Goal: Task Accomplishment & Management: Manage account settings

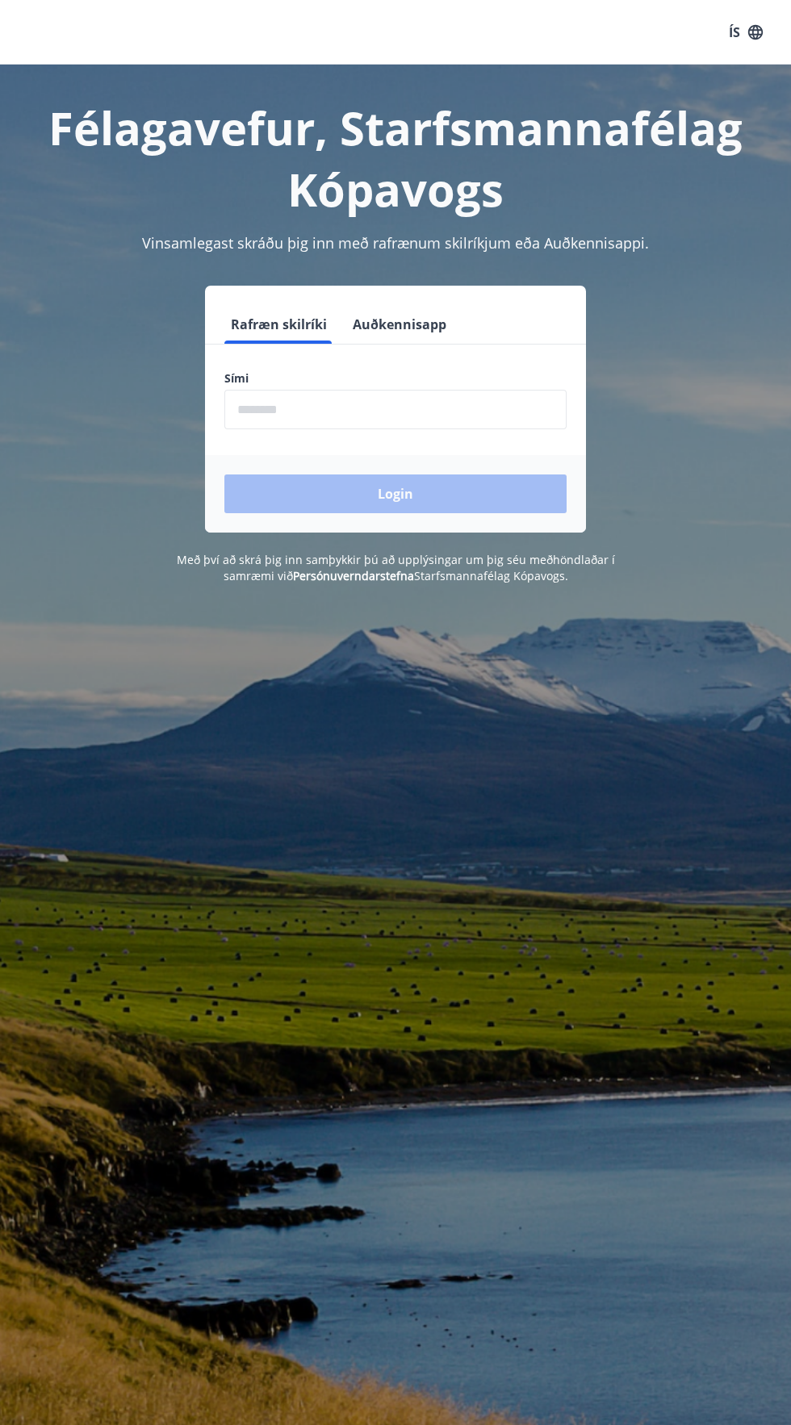
click at [437, 416] on input "phone" at bounding box center [395, 410] width 342 height 40
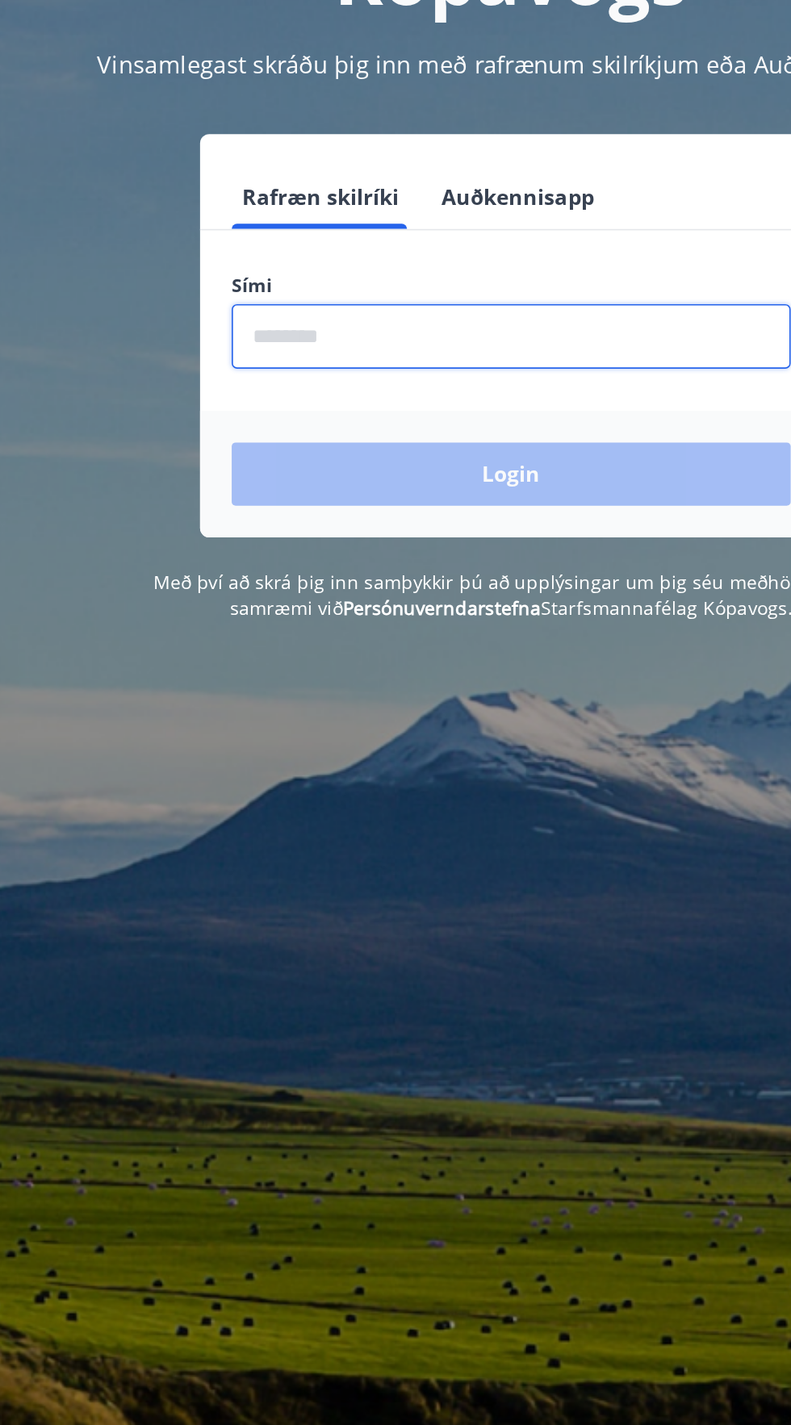
type input "********"
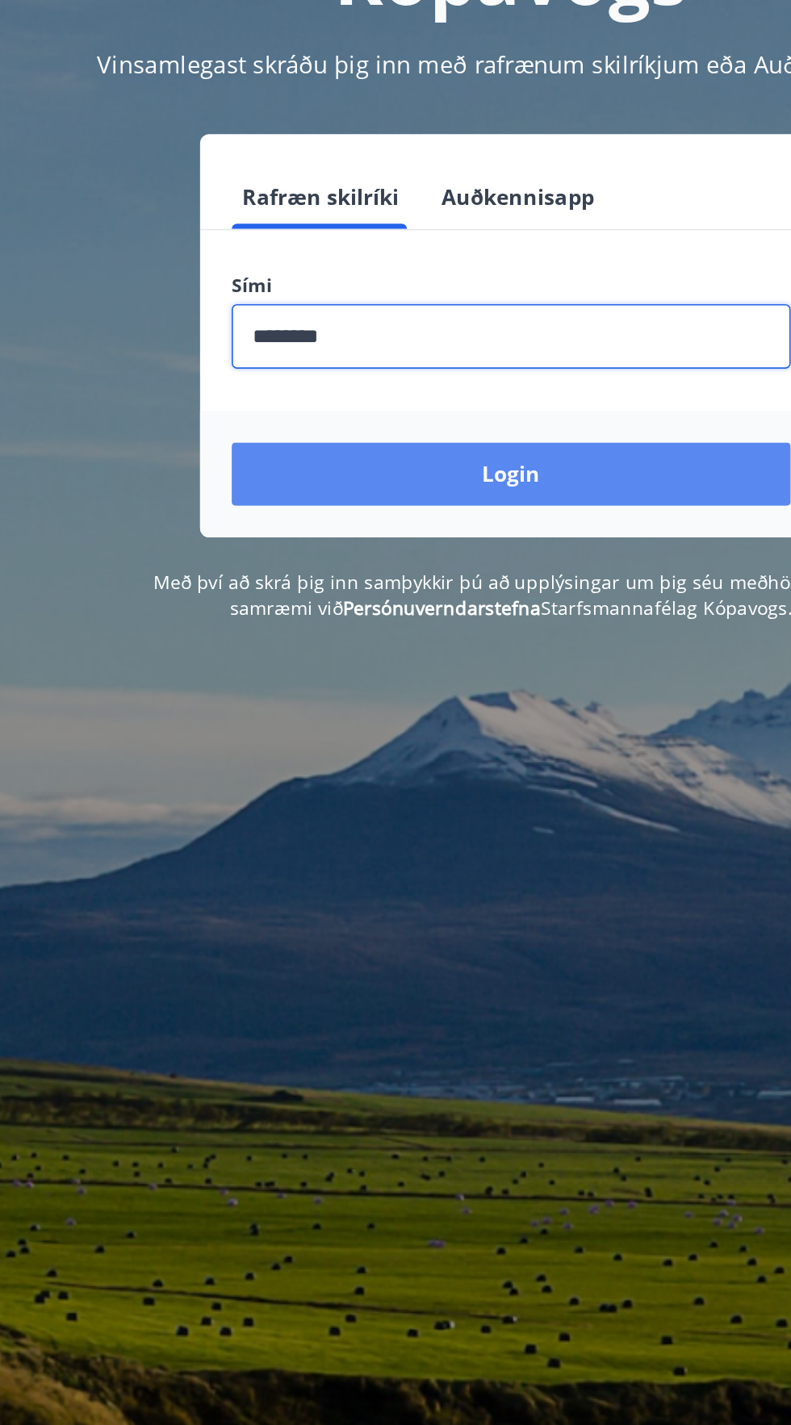
click at [483, 495] on button "Login" at bounding box center [395, 493] width 342 height 39
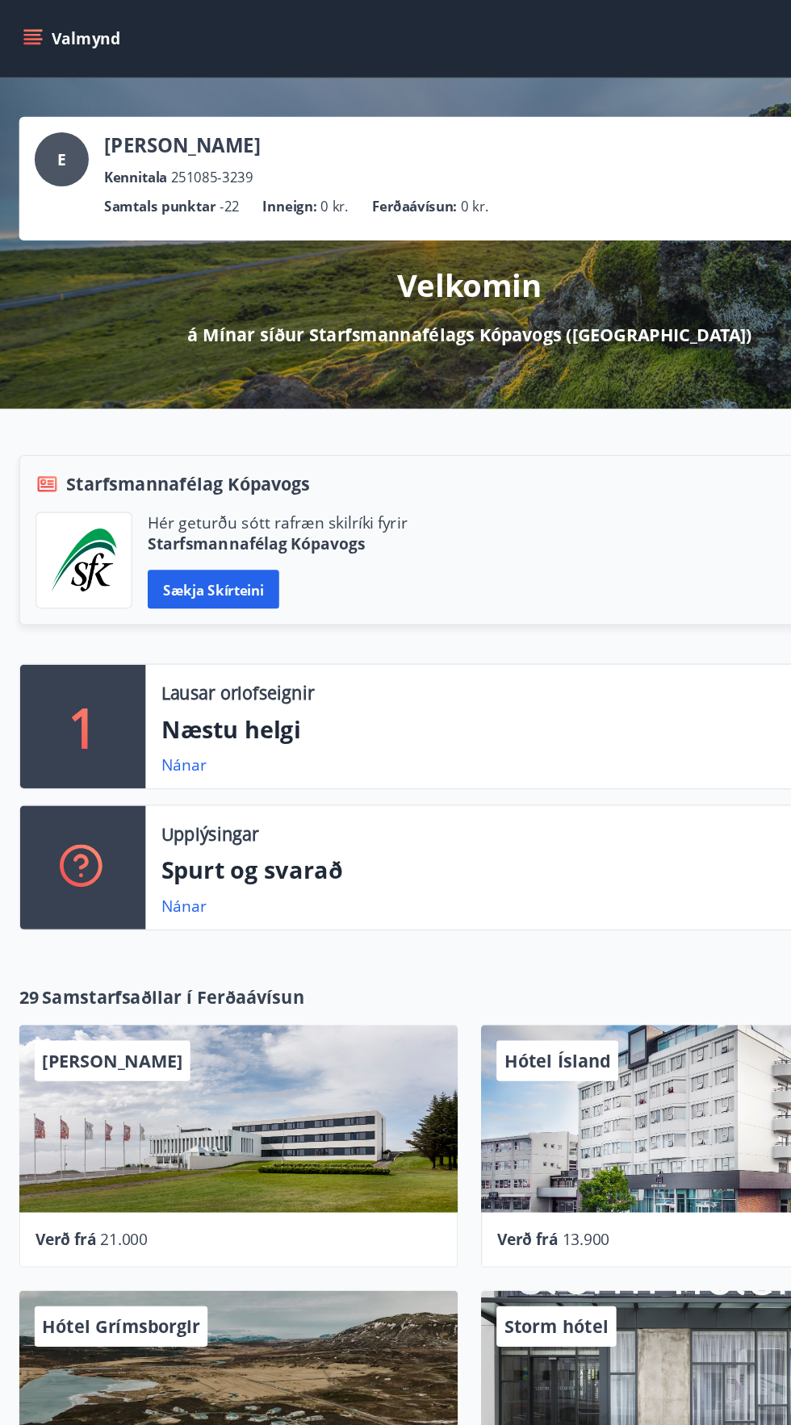
click at [27, 29] on icon "menu" at bounding box center [30, 29] width 15 height 2
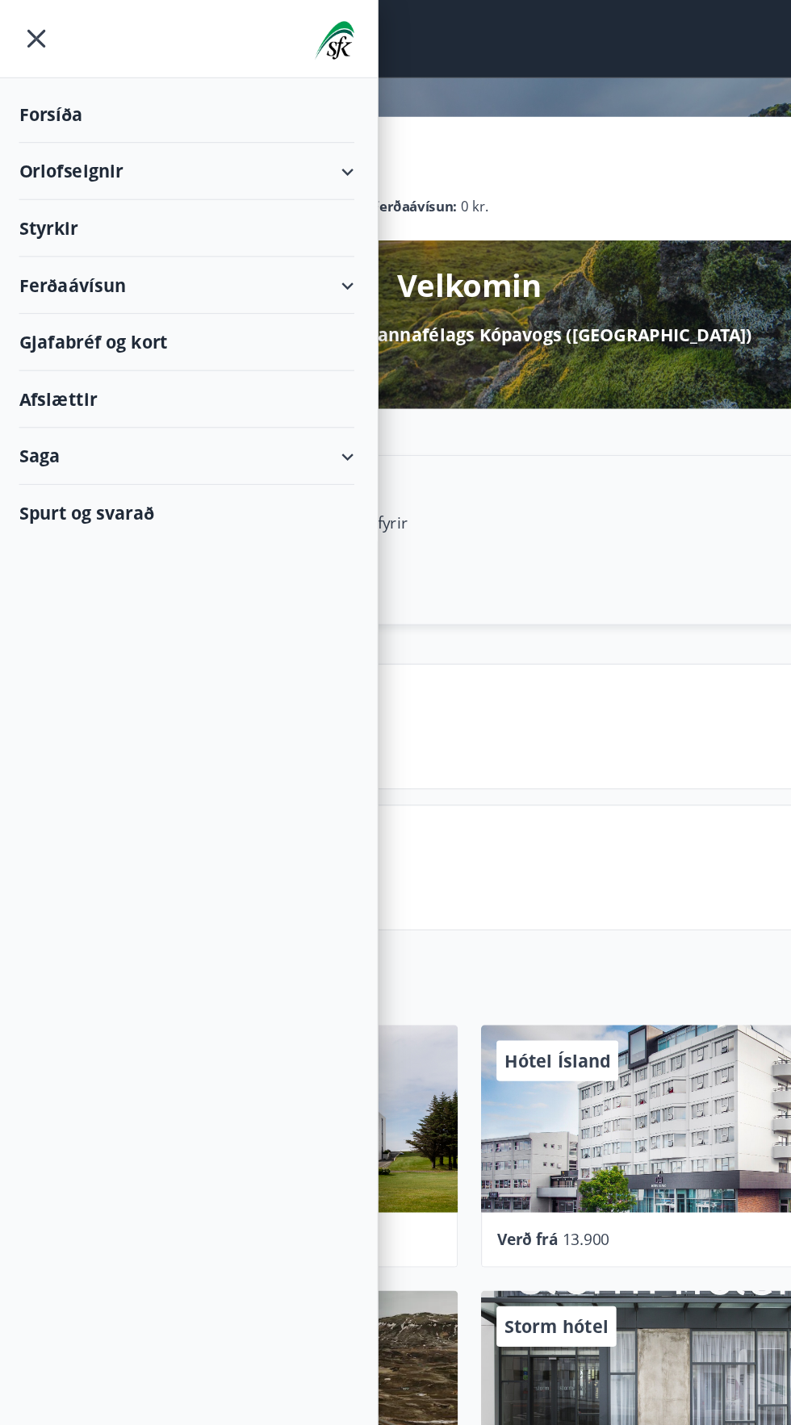
click at [33, 32] on icon "menu" at bounding box center [33, 32] width 3 height 3
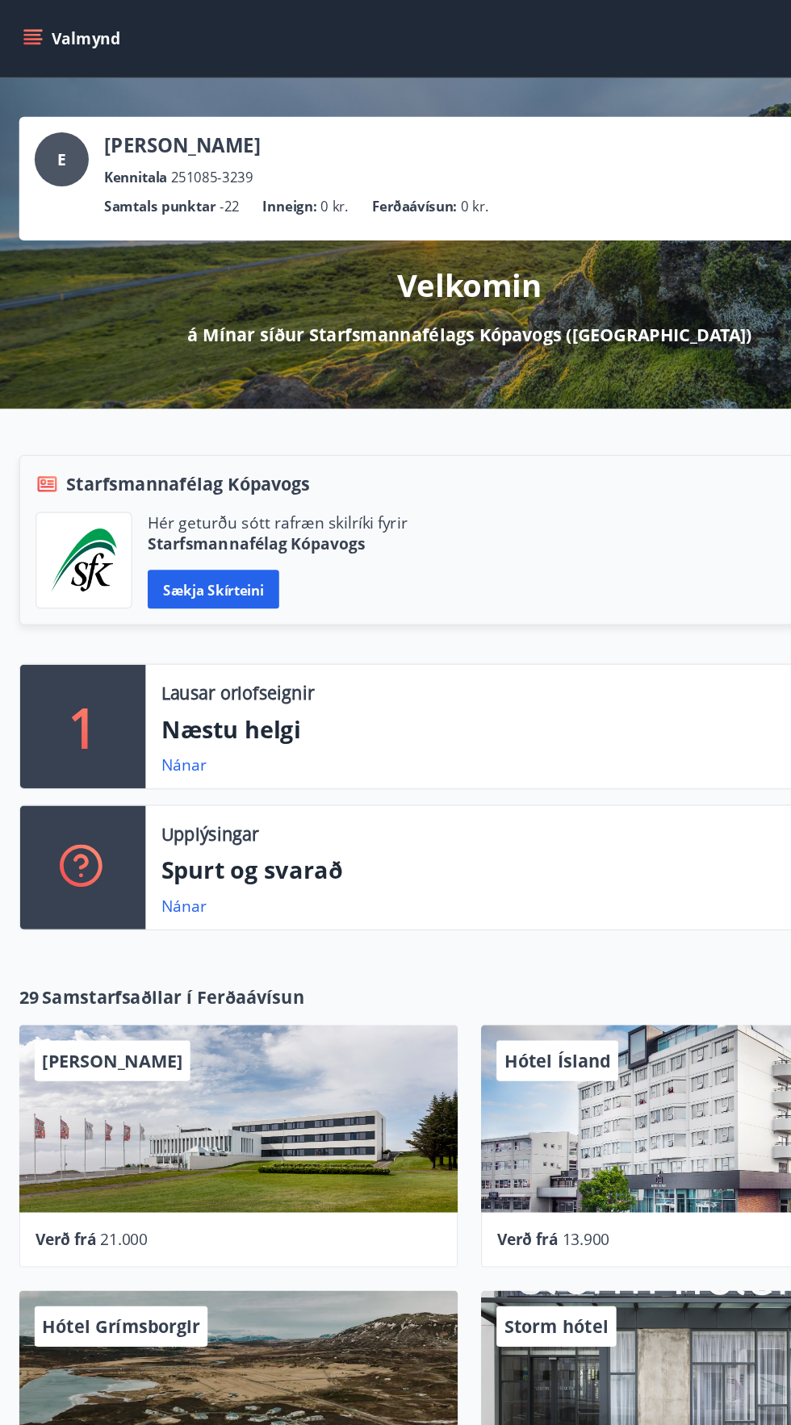
click at [31, 32] on icon "menu" at bounding box center [32, 32] width 18 height 2
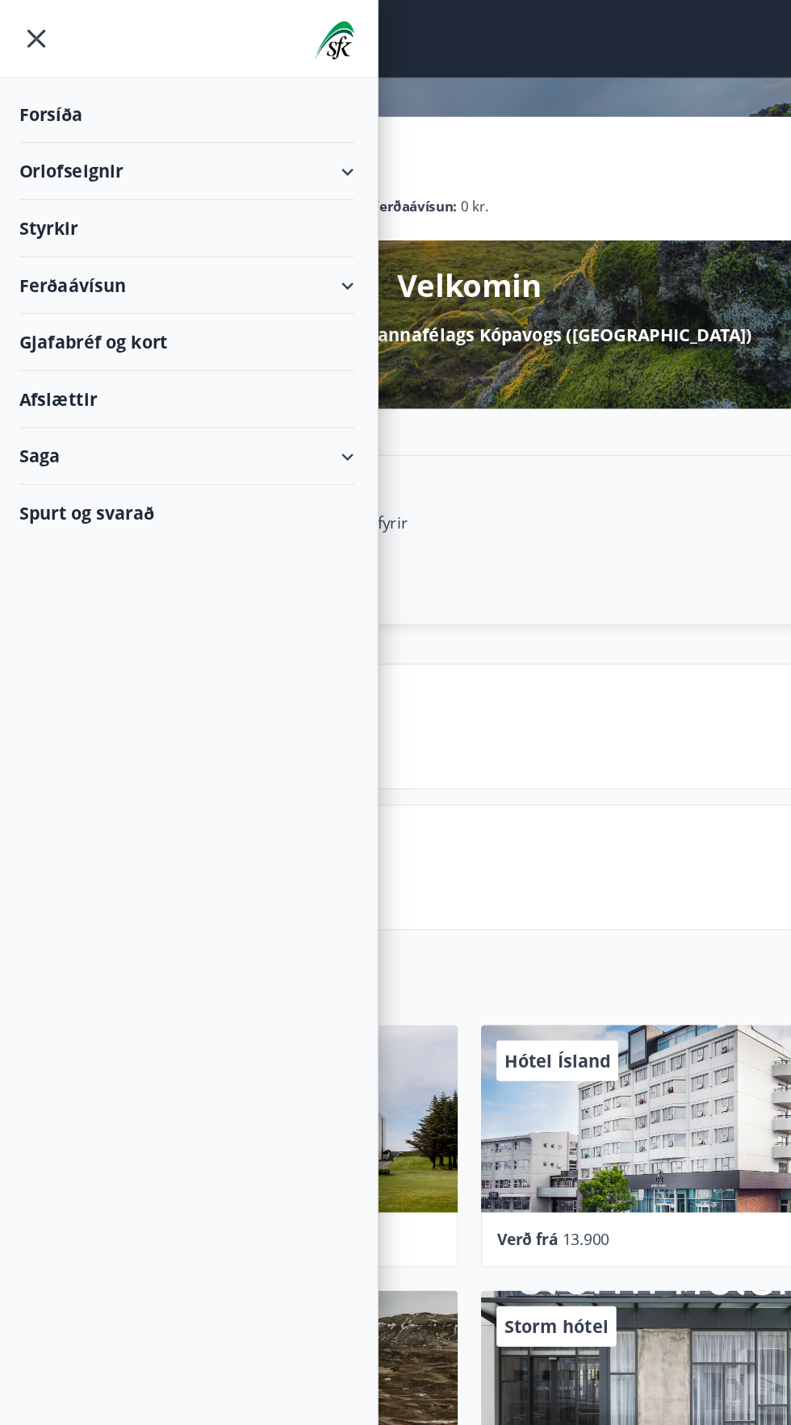
click at [67, 145] on div "Orlofseignir" at bounding box center [159, 143] width 280 height 48
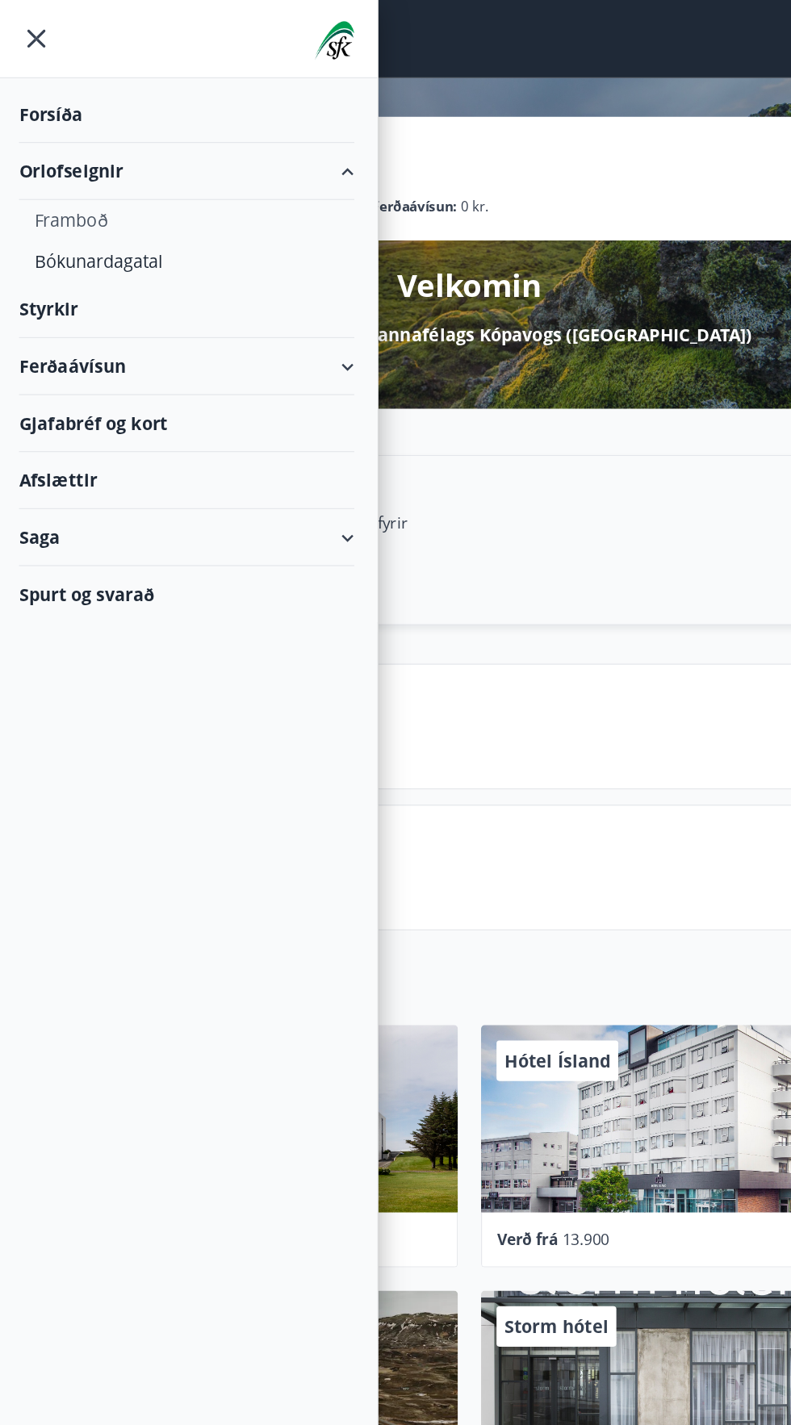
click at [80, 190] on div "Framboð" at bounding box center [159, 184] width 254 height 34
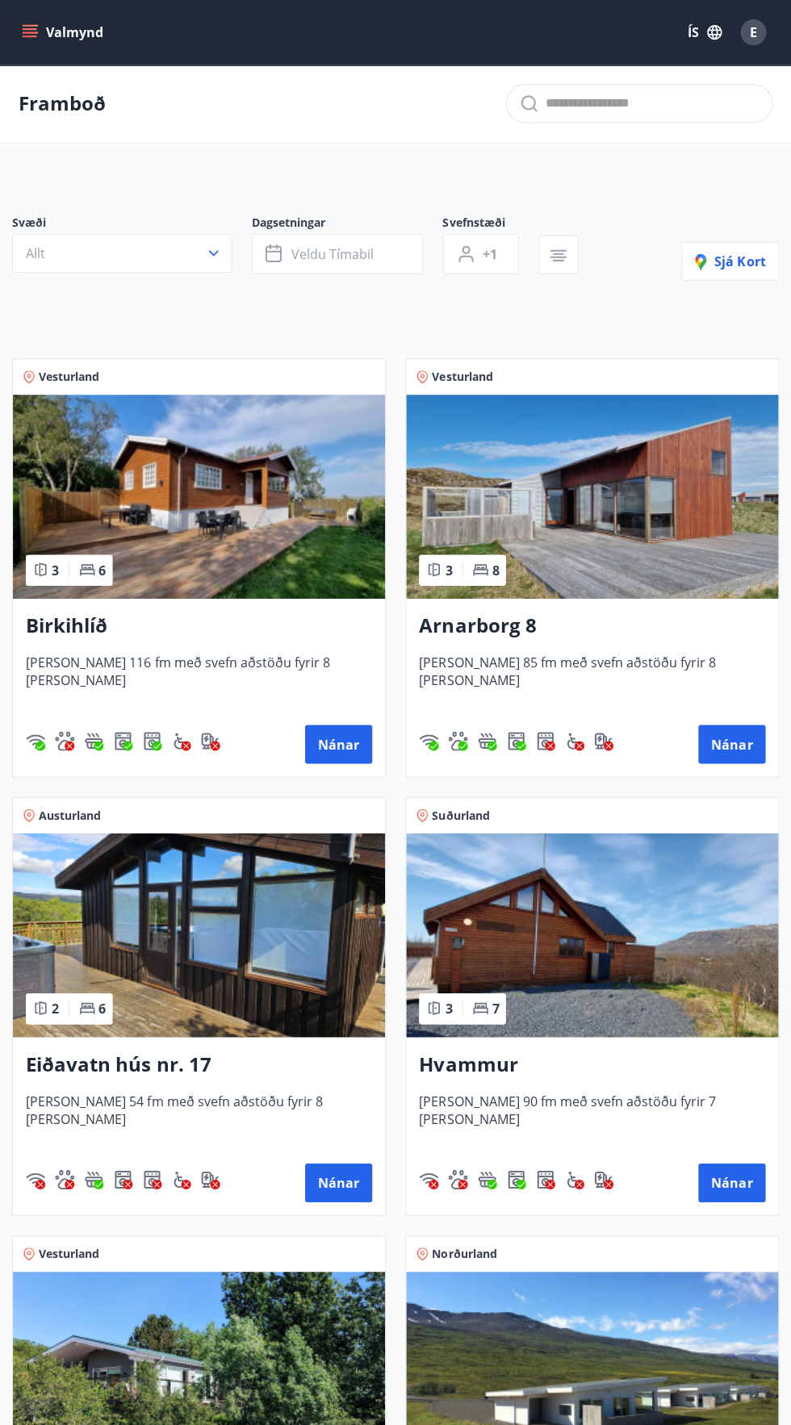
click at [31, 25] on icon "menu" at bounding box center [32, 26] width 18 height 2
click at [705, 184] on div "Svæði Allt Dagsetningar Veldu tímabil Svefnstæði +1 Sjá kort Vesturland 3 6 Bir…" at bounding box center [395, 1137] width 791 height 1925
click at [755, 36] on span "E" at bounding box center [752, 32] width 7 height 18
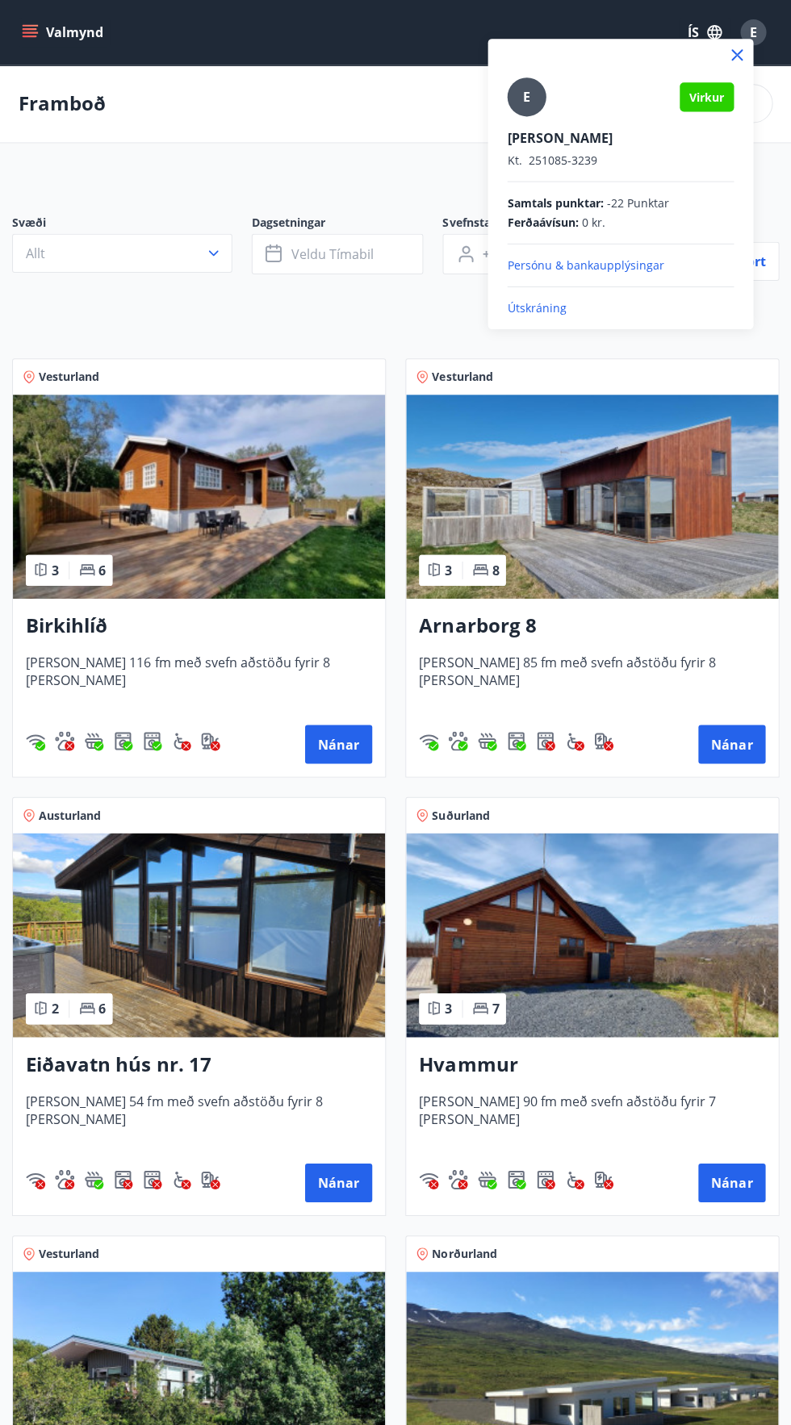
click at [573, 319] on div "E Virkur [PERSON_NAME] Kt. 251085-3239 Samtals punktar : -22 Punktar Ferðaávísu…" at bounding box center [619, 184] width 265 height 290
click at [553, 328] on div "E Virkur [PERSON_NAME] Kt. 251085-3239 Samtals punktar : -22 Punktar Ferðaávísu…" at bounding box center [619, 184] width 265 height 290
click at [559, 309] on p "Útskráning" at bounding box center [620, 307] width 226 height 16
